Goal: Task Accomplishment & Management: Manage account settings

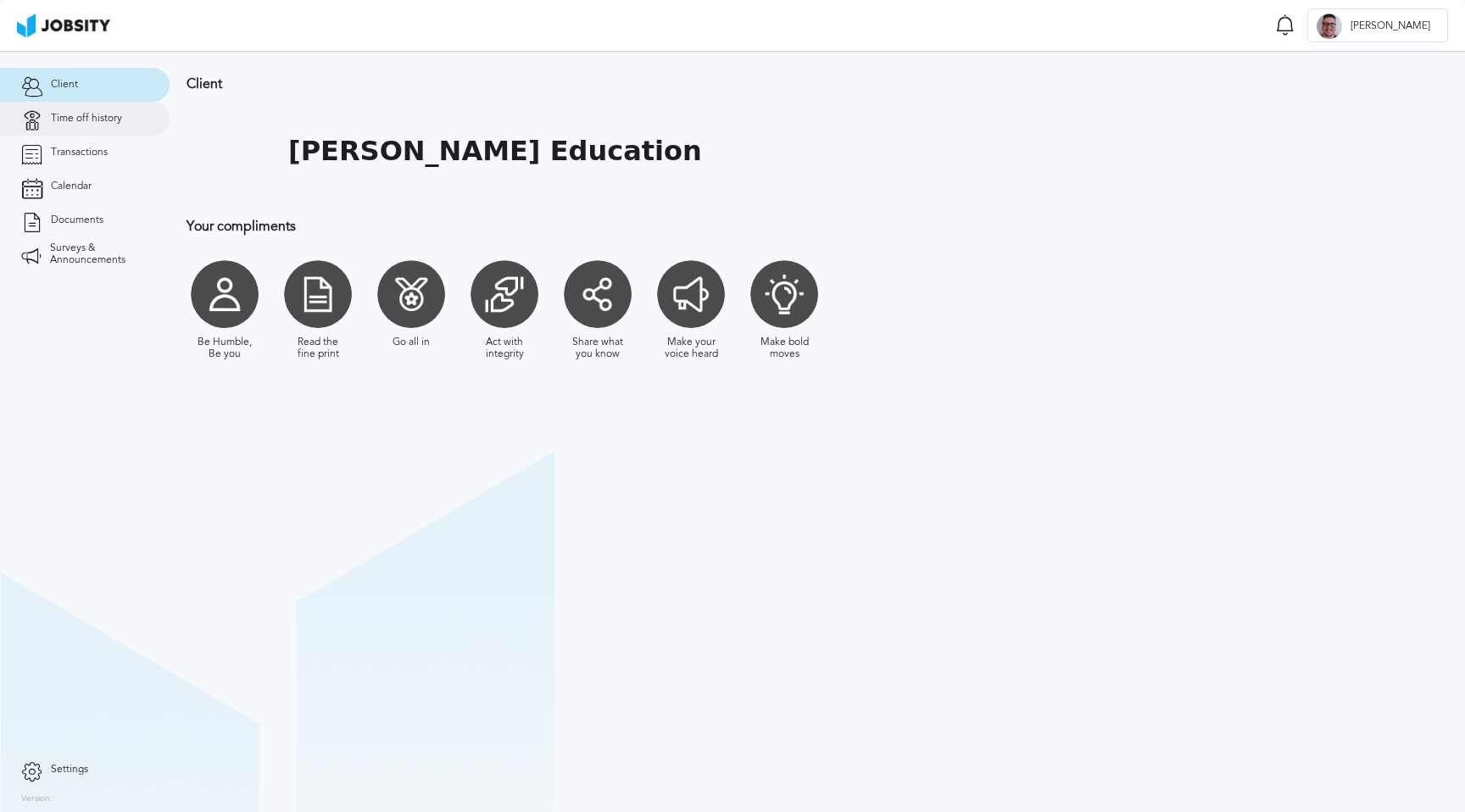
click at [111, 114] on span "Time off history" at bounding box center [86, 118] width 71 height 12
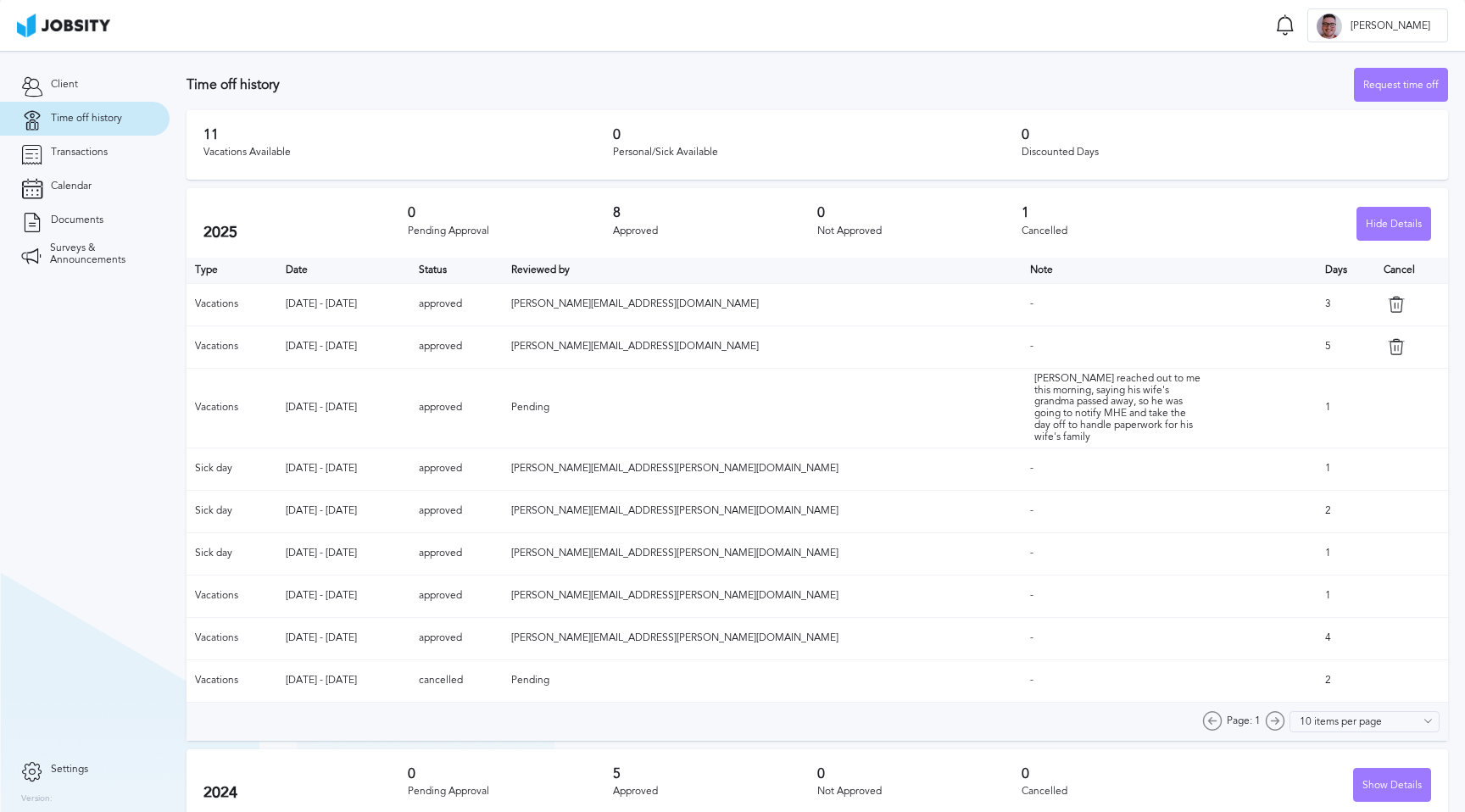
click at [1388, 303] on icon at bounding box center [1396, 304] width 17 height 17
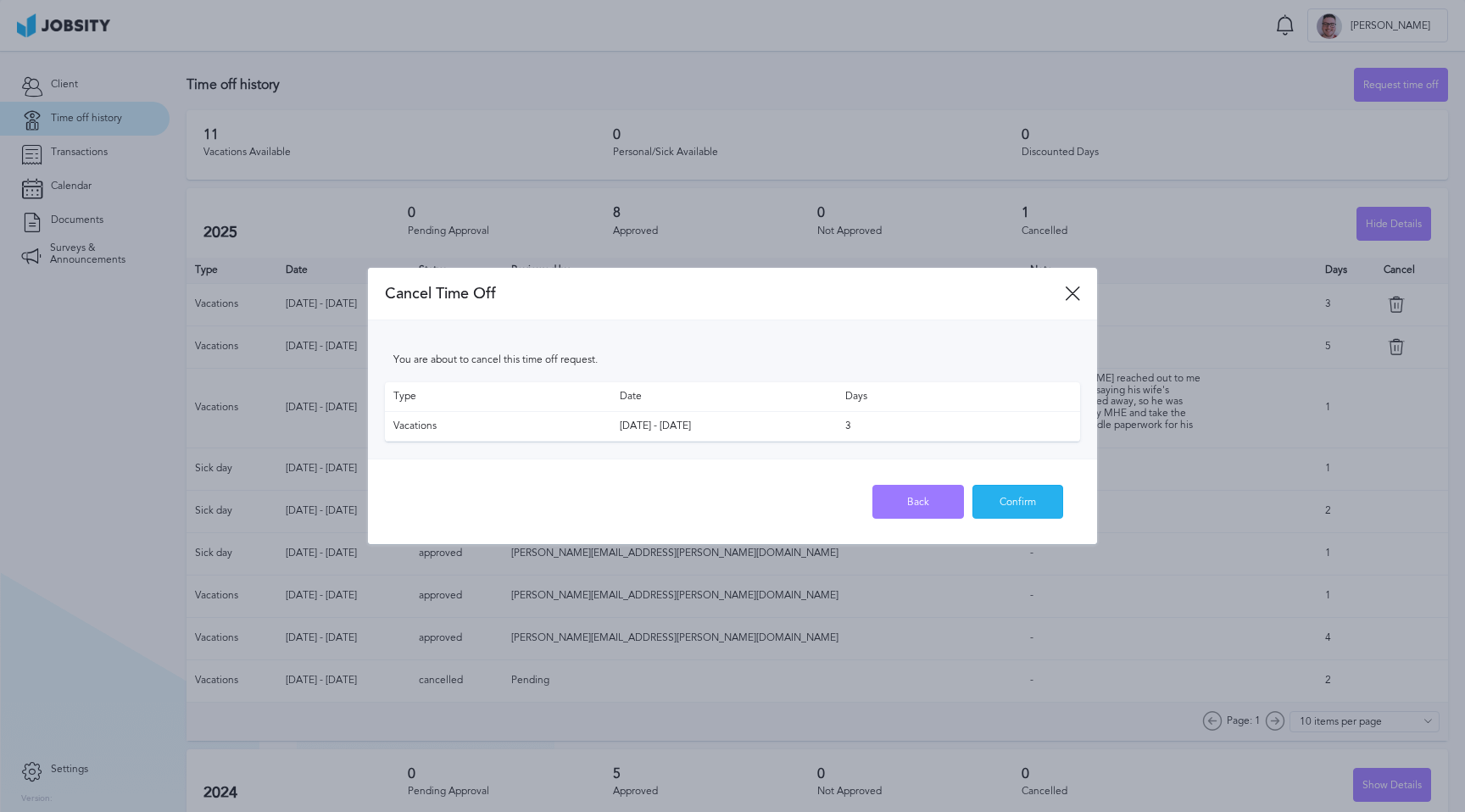
click at [1010, 507] on div "Confirm" at bounding box center [1018, 502] width 90 height 34
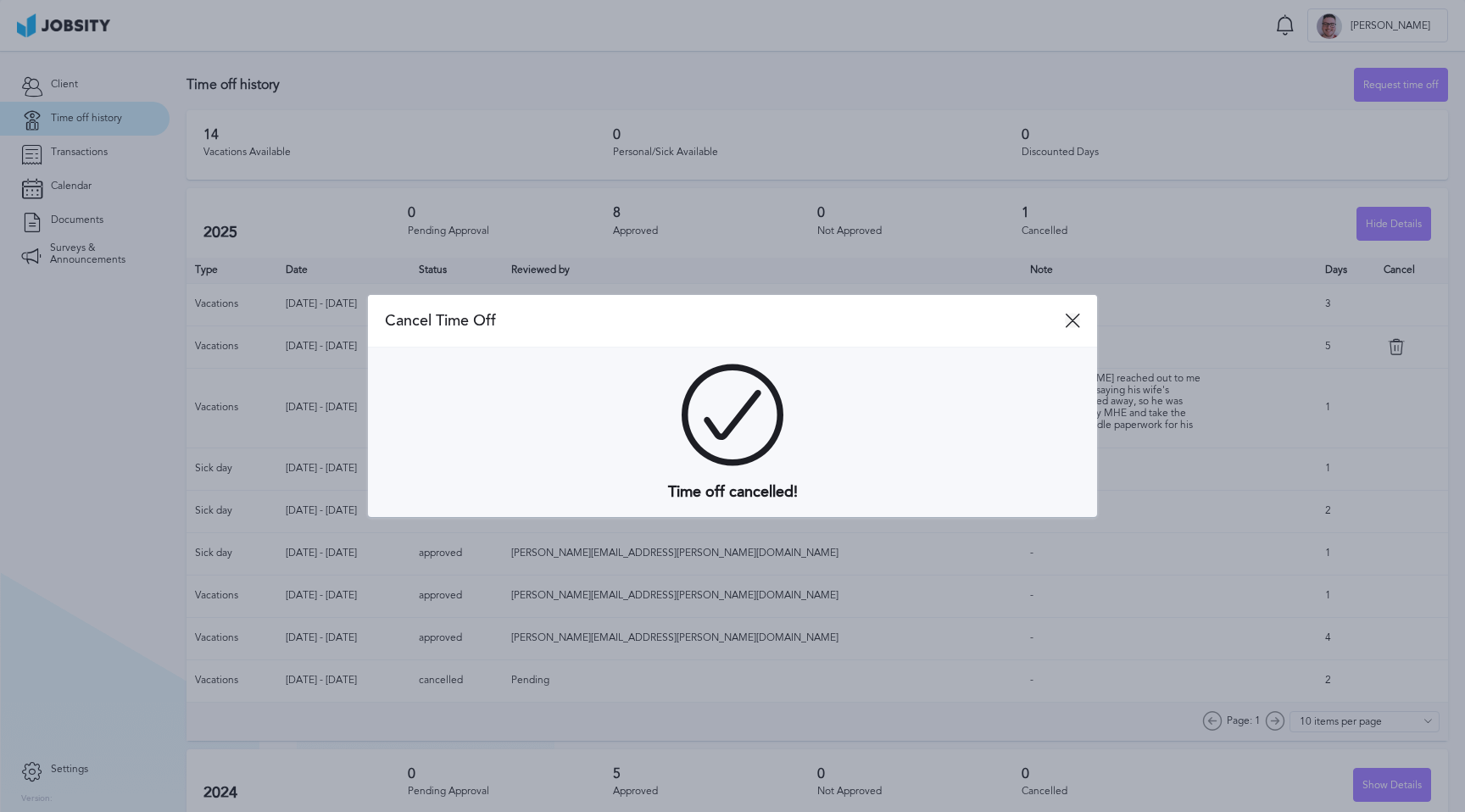
click at [1071, 320] on icon at bounding box center [1072, 320] width 15 height 15
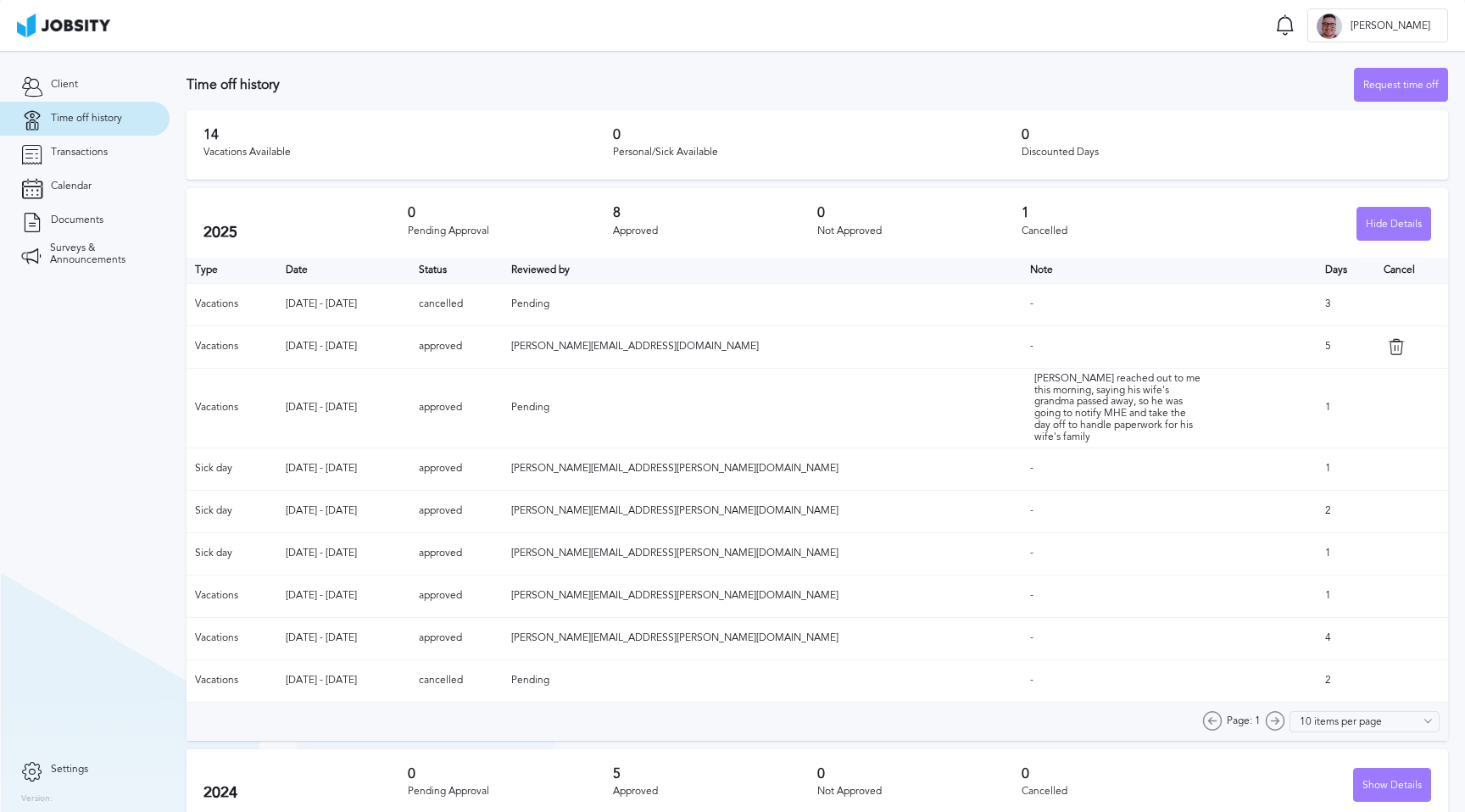
click at [550, 302] on span "Pending" at bounding box center [531, 303] width 38 height 12
click at [667, 302] on td "Pending" at bounding box center [762, 304] width 520 height 43
click at [350, 311] on td "[DATE] - [DATE]" at bounding box center [344, 304] width 133 height 43
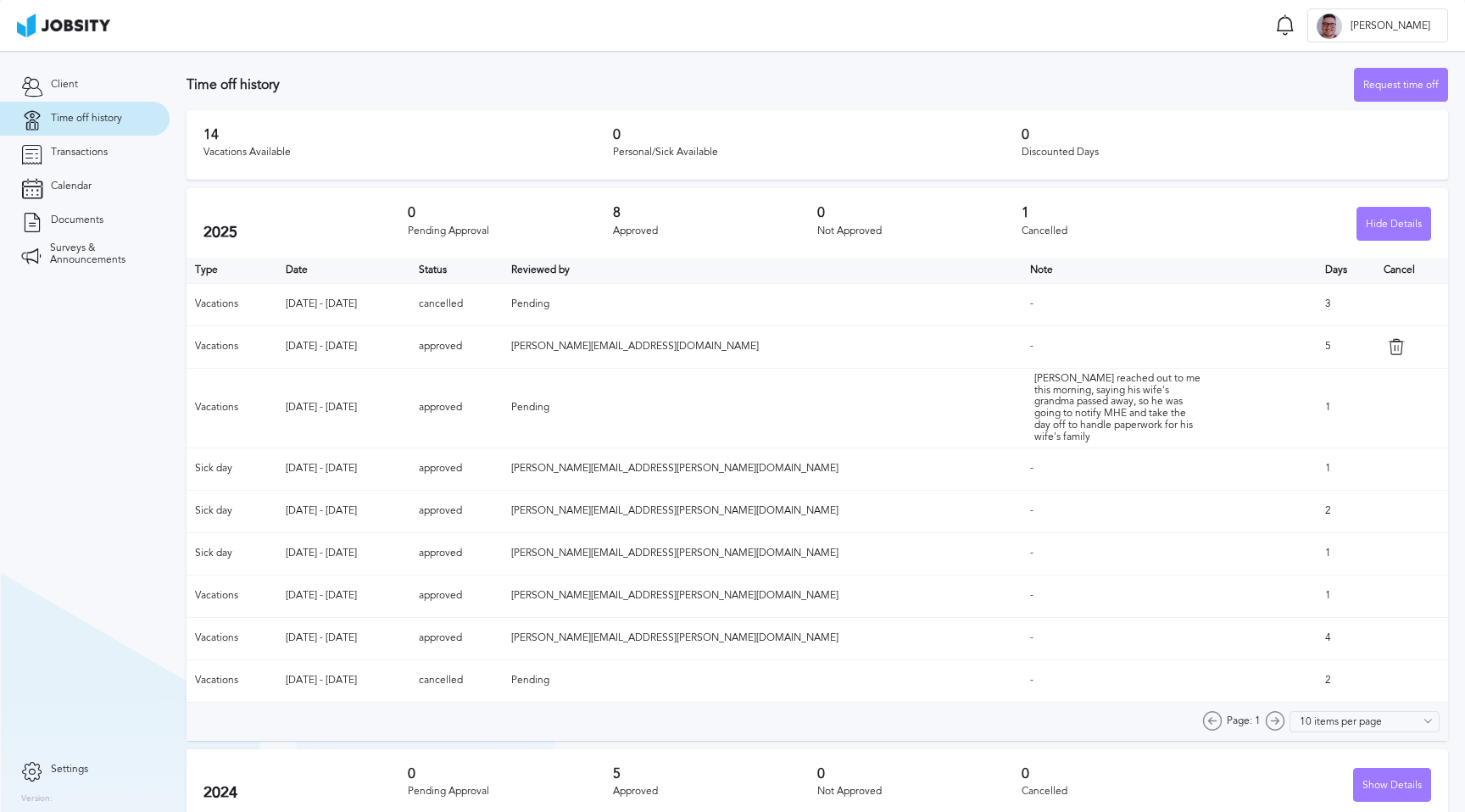
click at [350, 311] on td "[DATE] - [DATE]" at bounding box center [344, 304] width 133 height 43
click at [353, 311] on td "[DATE] - [DATE]" at bounding box center [344, 304] width 133 height 43
click at [360, 308] on td "[DATE] - [DATE]" at bounding box center [344, 304] width 133 height 43
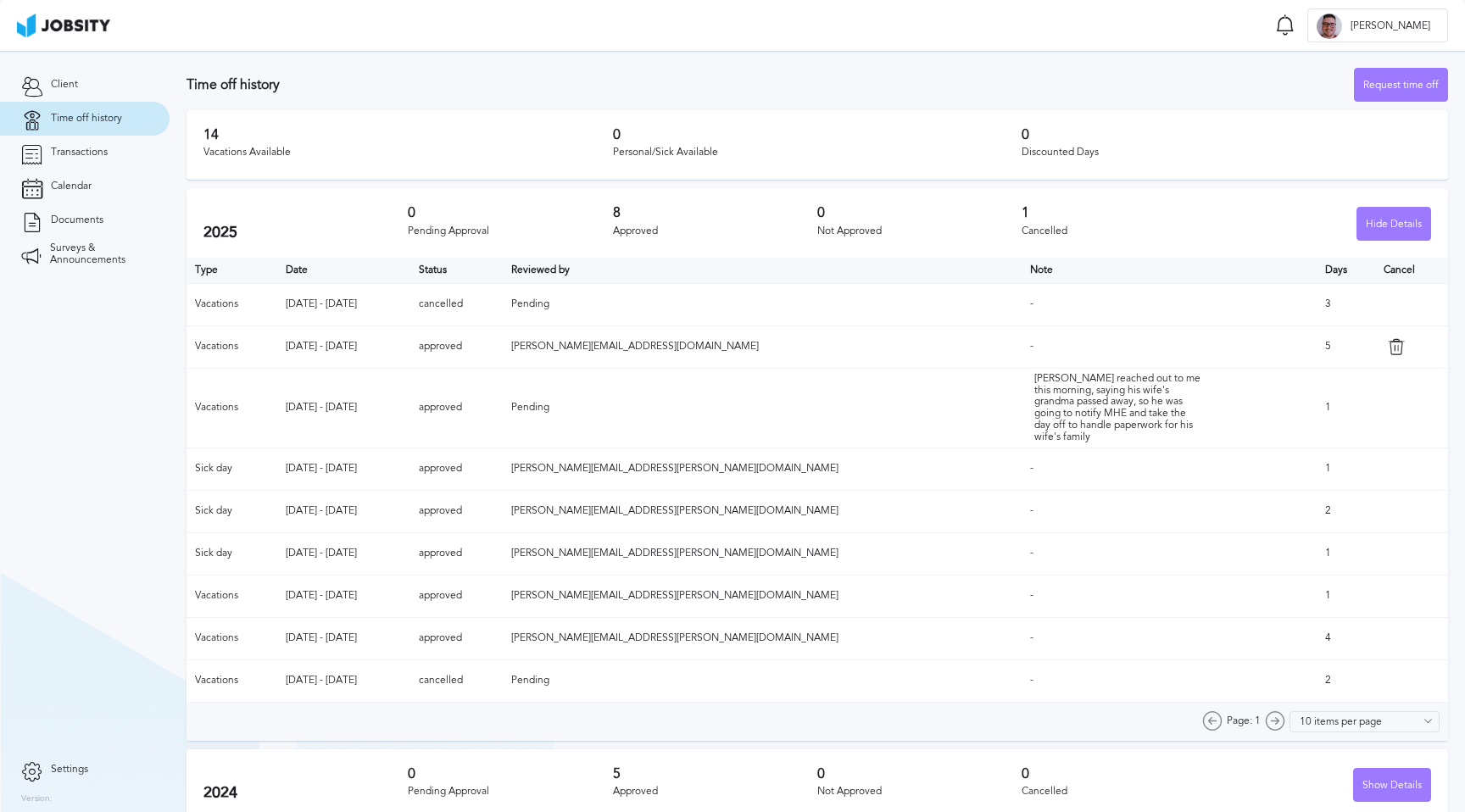
click at [385, 308] on td "[DATE] - [DATE]" at bounding box center [344, 304] width 133 height 43
click at [705, 351] on span "[PERSON_NAME][EMAIL_ADDRESS][DOMAIN_NAME]" at bounding box center [635, 345] width 247 height 12
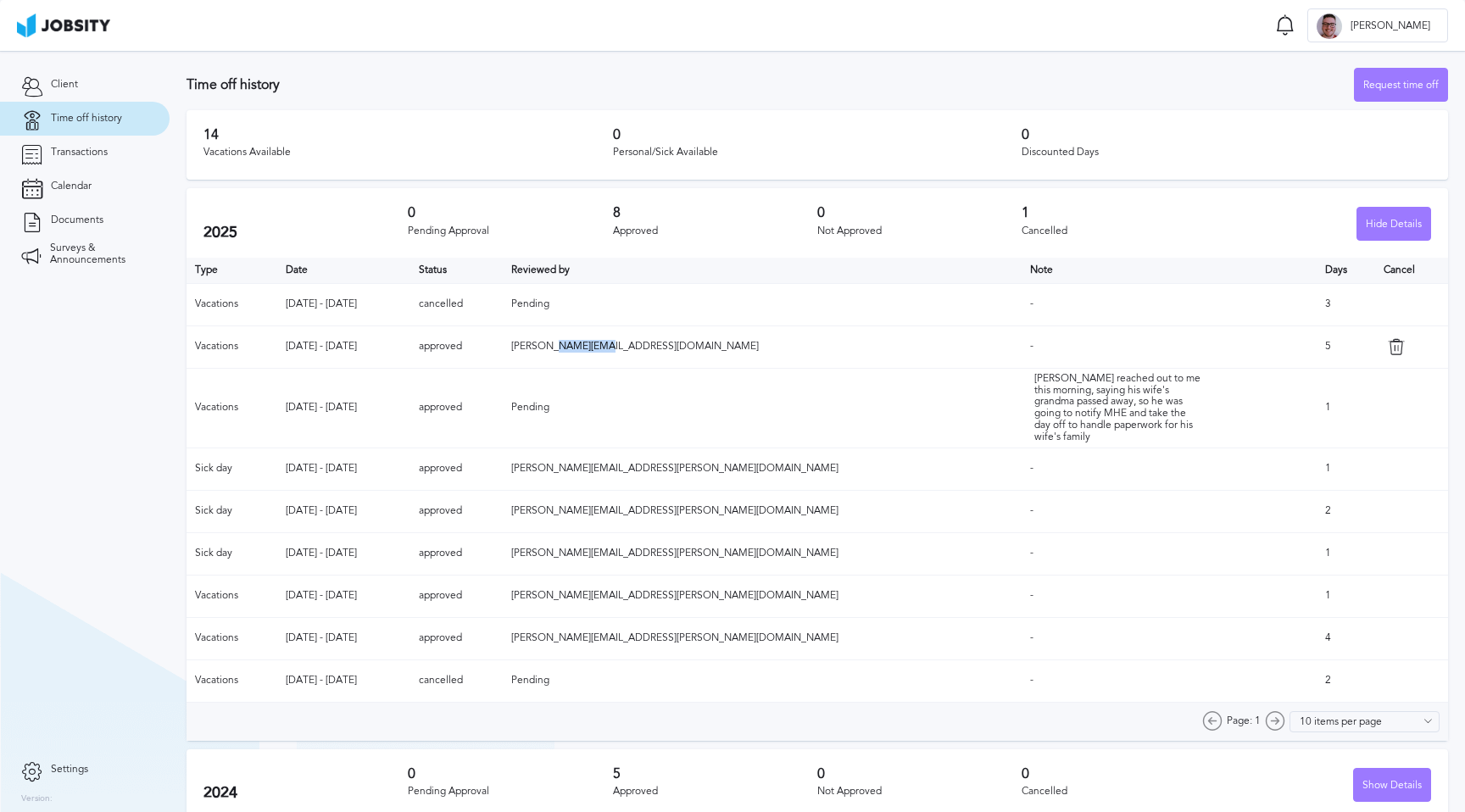
click at [705, 351] on span "[PERSON_NAME][EMAIL_ADDRESS][DOMAIN_NAME]" at bounding box center [635, 345] width 247 height 12
click at [722, 345] on span "[PERSON_NAME][EMAIL_ADDRESS][DOMAIN_NAME]" at bounding box center [635, 345] width 247 height 12
click at [753, 345] on span "[PERSON_NAME][EMAIL_ADDRESS][DOMAIN_NAME]" at bounding box center [635, 345] width 247 height 12
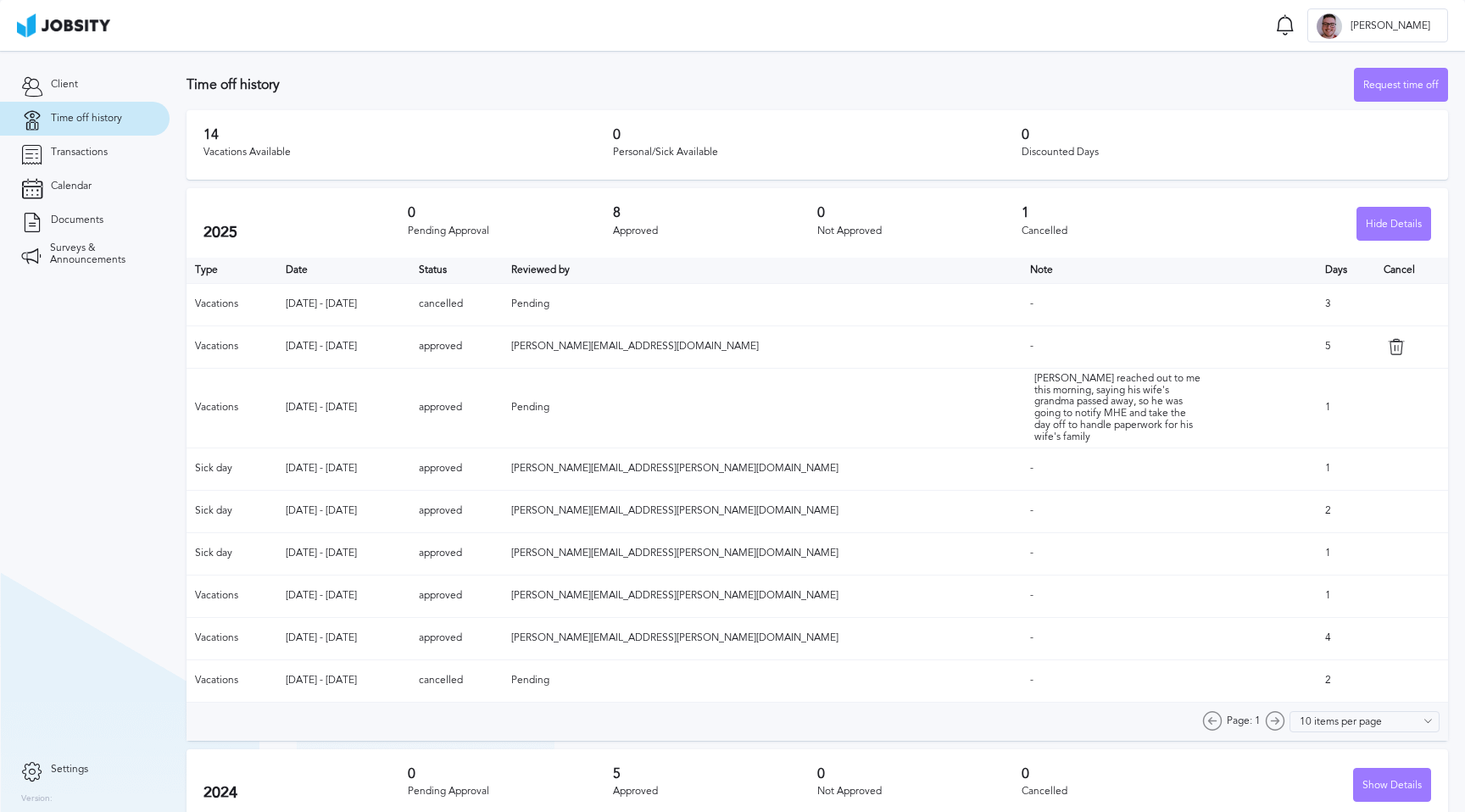
click at [759, 345] on span "[PERSON_NAME][EMAIL_ADDRESS][DOMAIN_NAME]" at bounding box center [635, 345] width 247 height 12
click at [732, 346] on span "[PERSON_NAME][EMAIL_ADDRESS][DOMAIN_NAME]" at bounding box center [635, 345] width 247 height 12
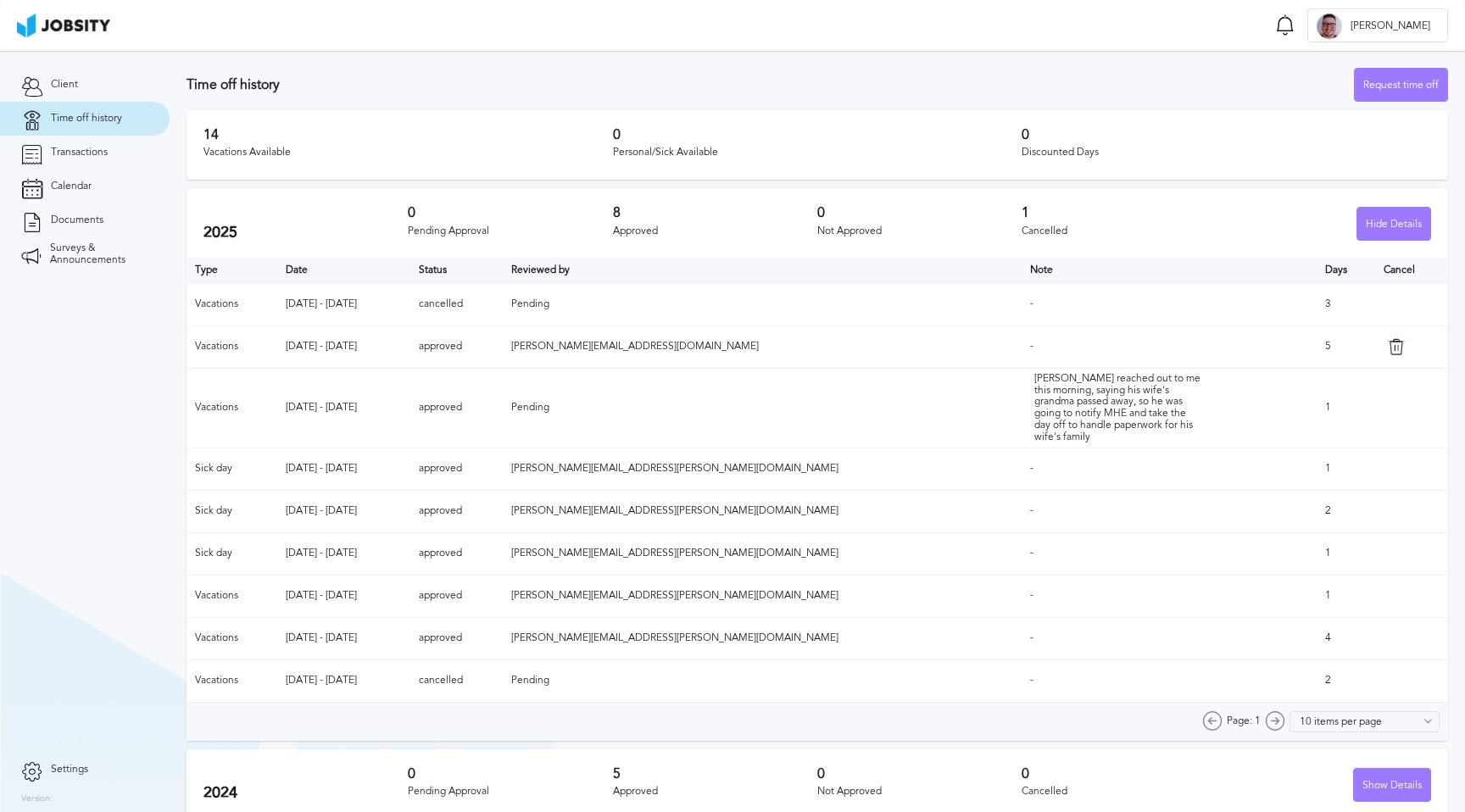
click at [679, 346] on span "[PERSON_NAME][EMAIL_ADDRESS][DOMAIN_NAME]" at bounding box center [635, 345] width 247 height 12
click at [704, 346] on span "[PERSON_NAME][EMAIL_ADDRESS][DOMAIN_NAME]" at bounding box center [635, 345] width 247 height 12
